Goal: Transaction & Acquisition: Purchase product/service

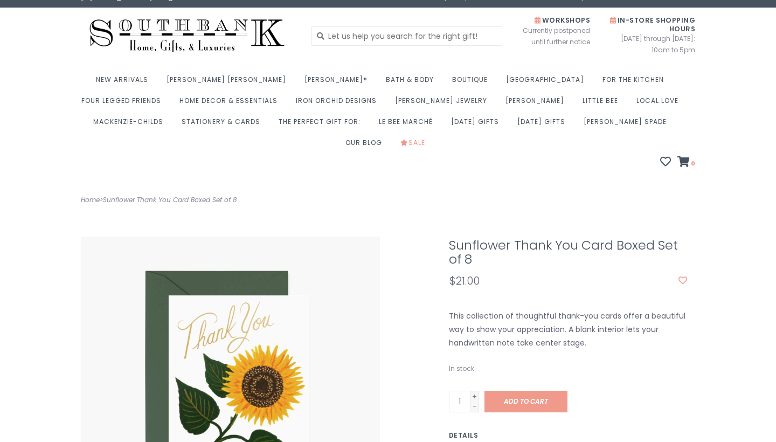
scroll to position [106, 0]
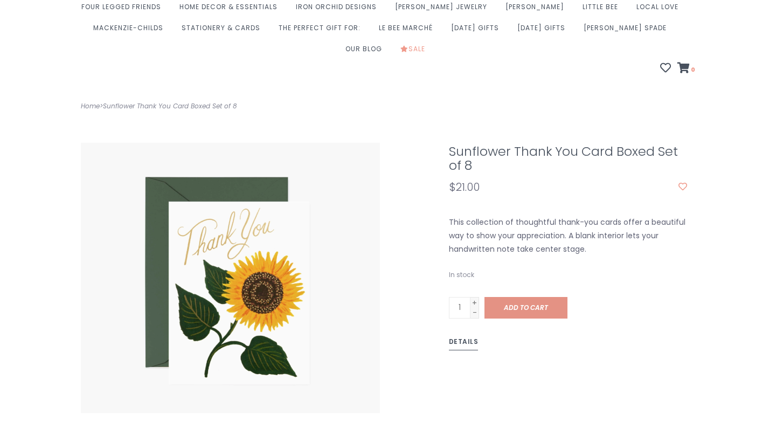
click at [532, 303] on span "Add to cart" at bounding box center [526, 307] width 44 height 9
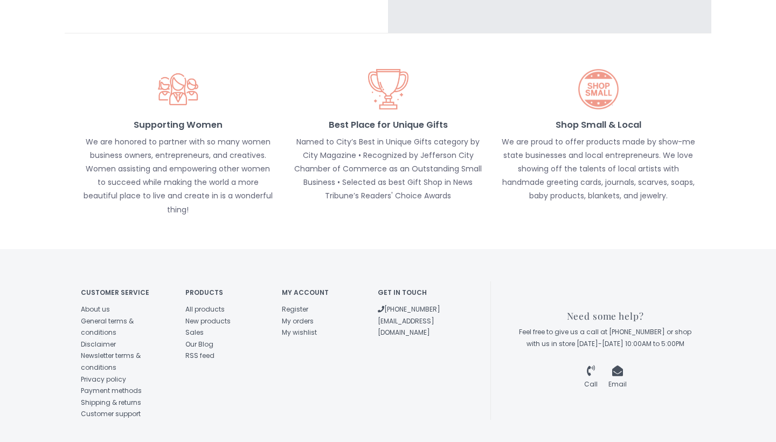
scroll to position [773, 0]
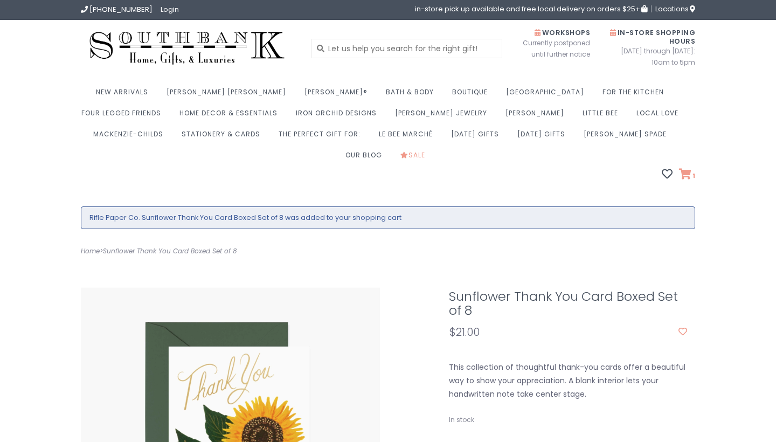
click at [684, 169] on icon at bounding box center [685, 174] width 12 height 11
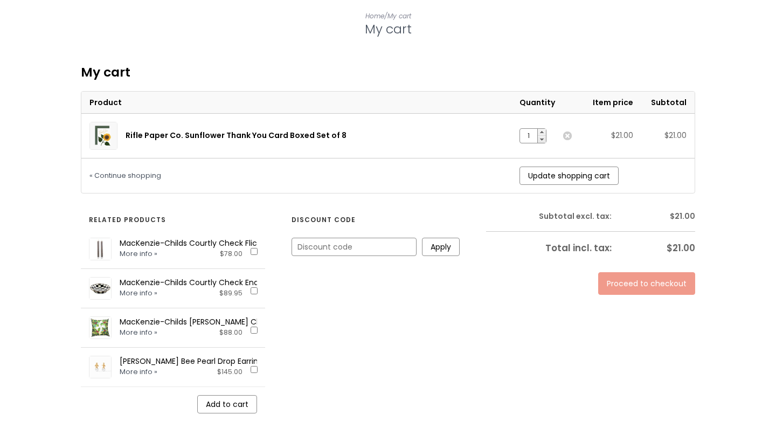
scroll to position [205, 0]
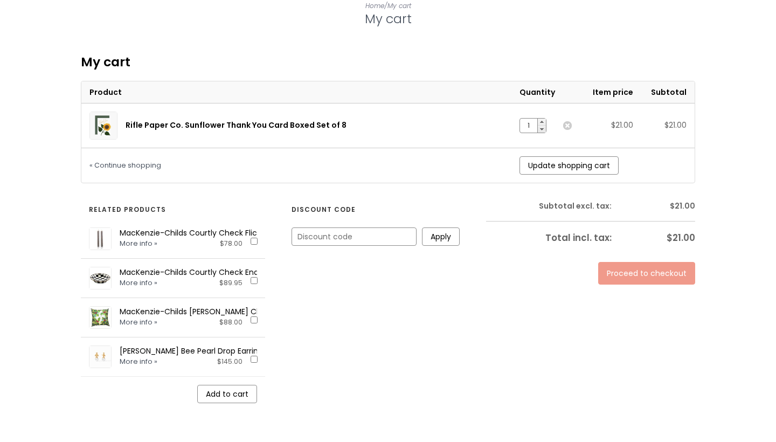
click at [619, 262] on link "Proceed to checkout" at bounding box center [646, 273] width 97 height 23
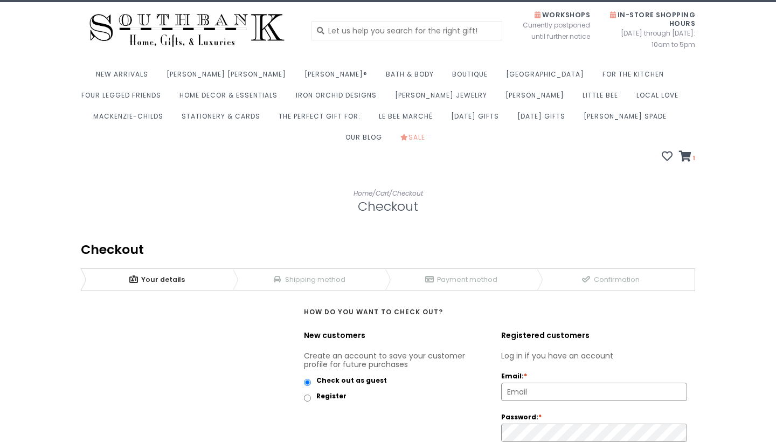
scroll to position [173, 0]
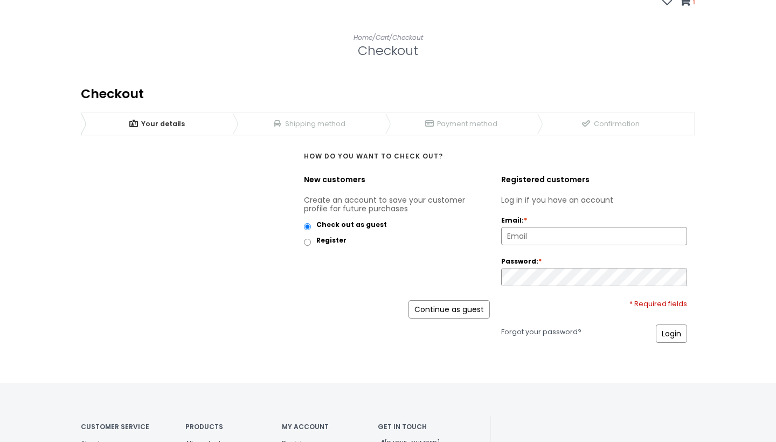
click at [456, 300] on link "Continue as guest" at bounding box center [448, 309] width 81 height 18
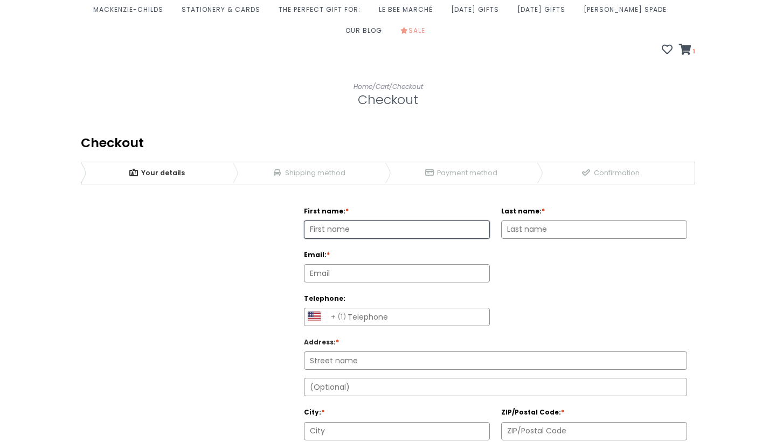
scroll to position [127, 0]
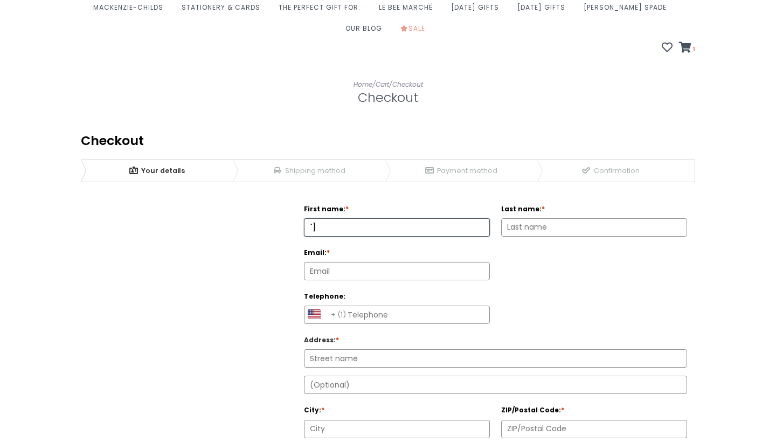
type input "`"
type input "2"
type input "[PERSON_NAME]"
type input "Shiparski"
click at [356, 262] on input "Email: *" at bounding box center [396, 270] width 185 height 17
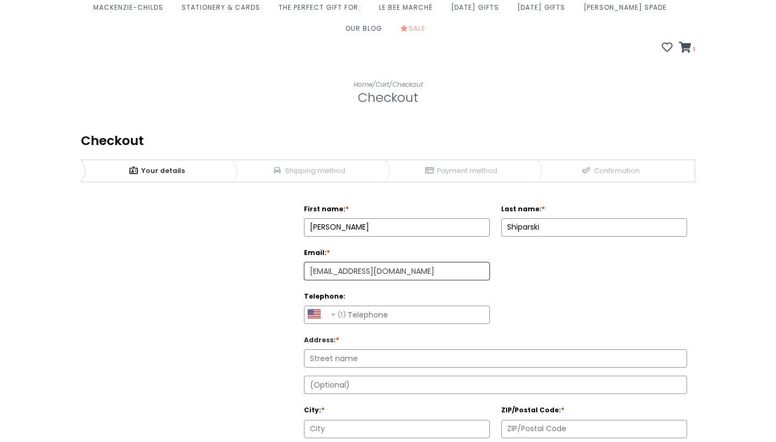
type input "emshiparski@gmail.com"
type input "9414514800"
click at [255, 322] on div "Billing information First name: * Claire Last name: * Shiparski Email: *" at bounding box center [388, 389] width 614 height 392
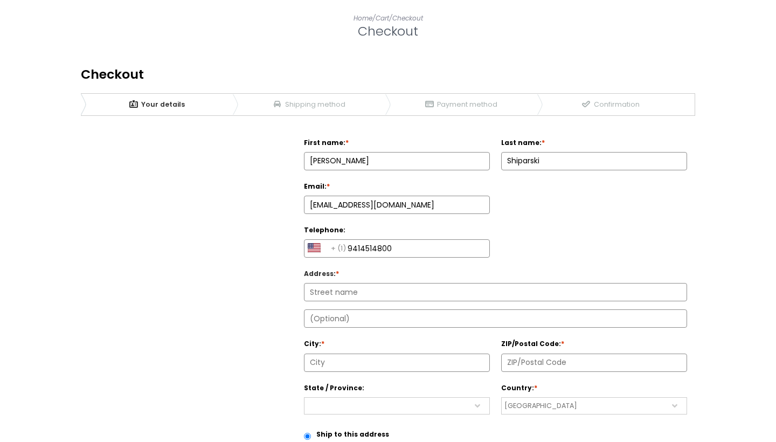
scroll to position [194, 0]
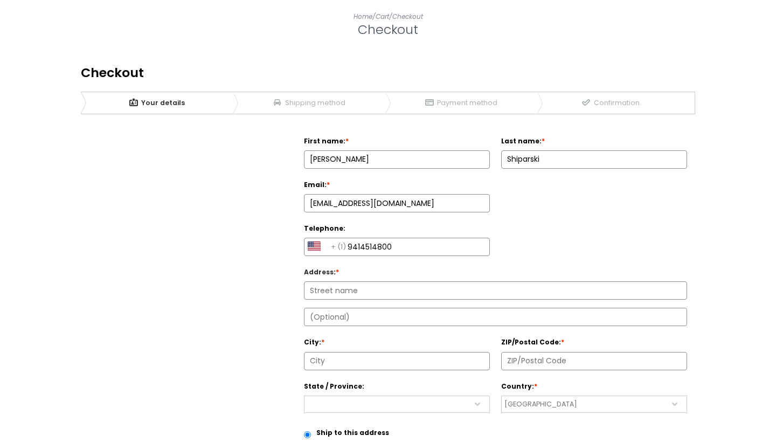
click at [338, 300] on div at bounding box center [495, 304] width 383 height 8
type input "2442 N 67th St"
type input "Wauwatosa"
select select "4218"
click at [539, 352] on input "ZIP/Postal Code: *" at bounding box center [594, 360] width 185 height 17
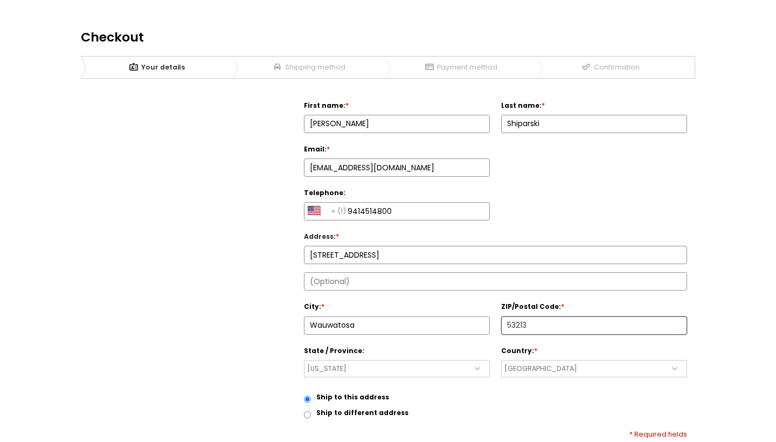
scroll to position [321, 0]
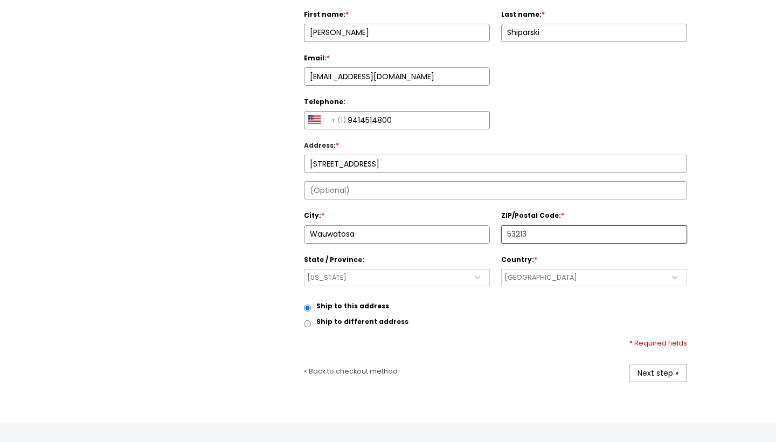
type input "53213"
click at [520, 339] on div "* Required fields" at bounding box center [495, 343] width 383 height 9
click at [656, 364] on link "Next step »" at bounding box center [658, 373] width 58 height 18
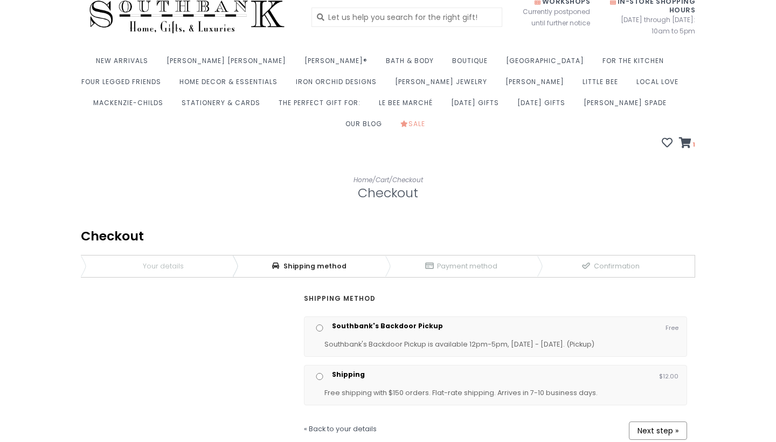
scroll to position [93, 0]
